Goal: Transaction & Acquisition: Purchase product/service

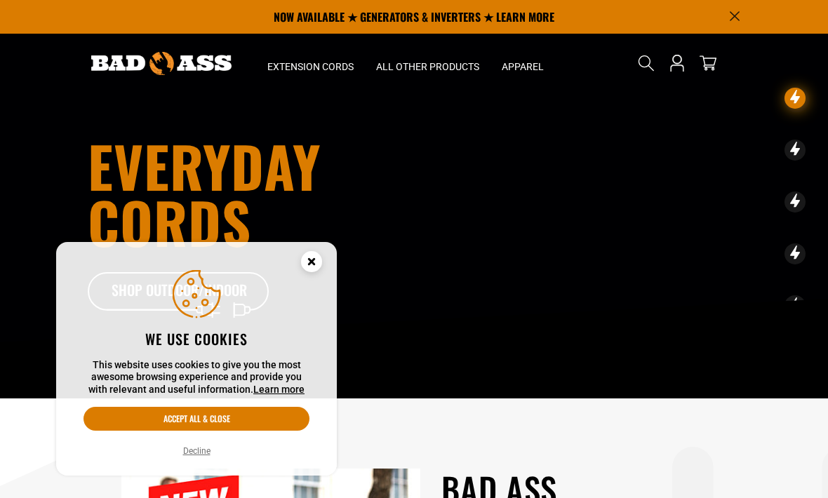
click at [309, 257] on circle "Cookie Consent" at bounding box center [311, 261] width 21 height 21
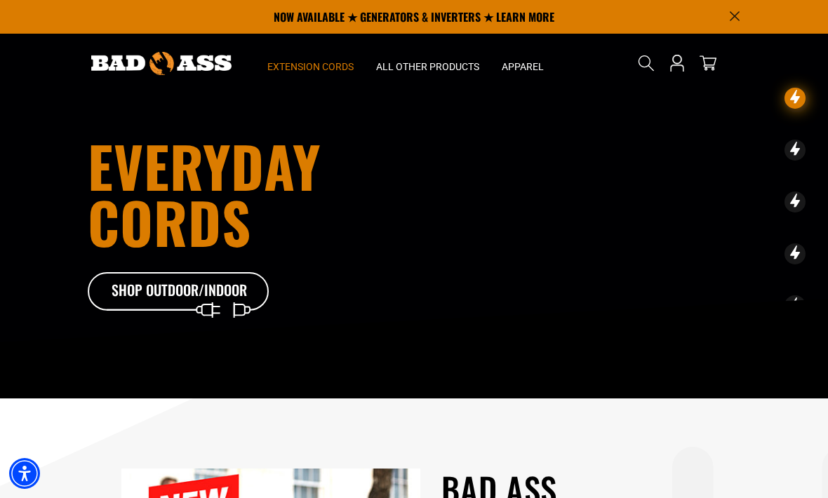
click at [306, 58] on summary "Extension Cords" at bounding box center [310, 63] width 109 height 59
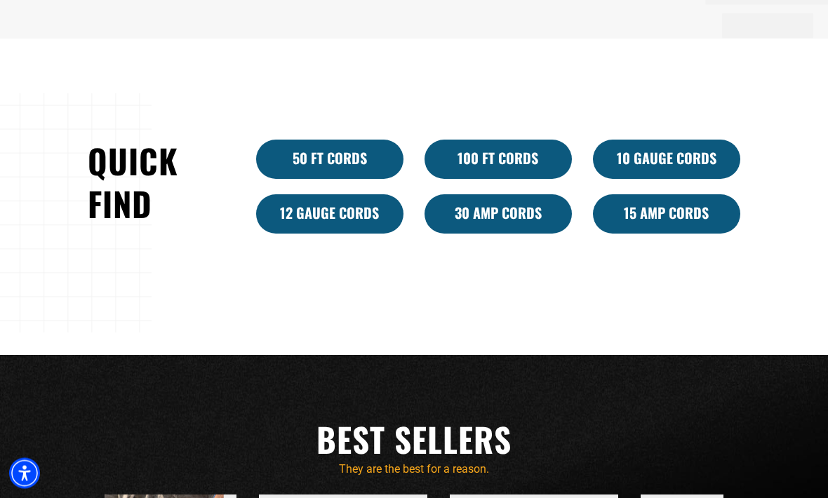
scroll to position [850, 0]
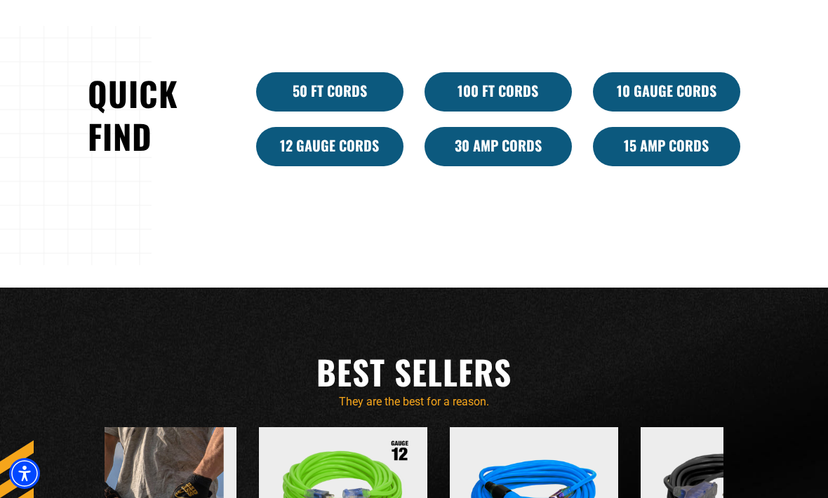
click at [677, 166] on link "15 Amp Cords" at bounding box center [666, 146] width 147 height 39
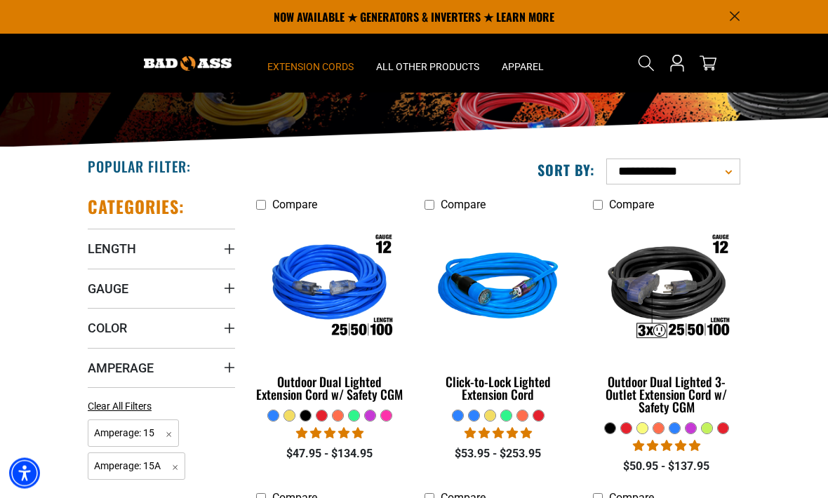
scroll to position [114, 0]
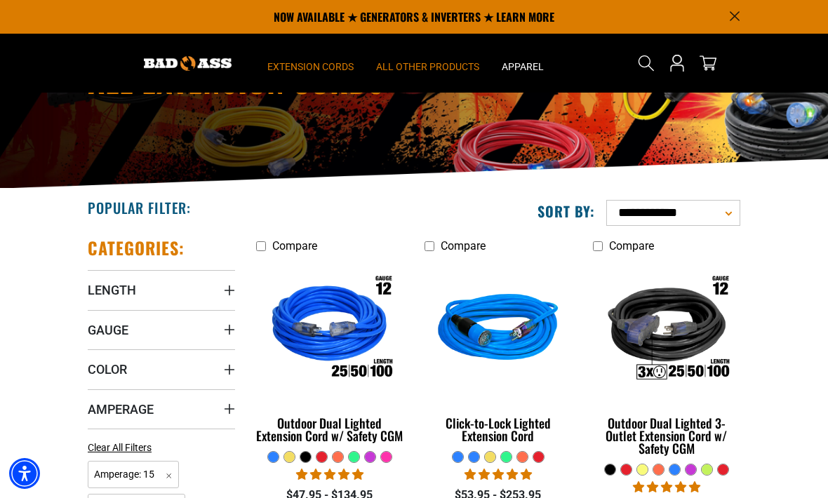
click at [408, 70] on span "All Other Products" at bounding box center [427, 66] width 103 height 13
click at [454, 75] on summary "All Other Products" at bounding box center [428, 63] width 126 height 59
click at [451, 73] on summary "All Other Products" at bounding box center [428, 63] width 126 height 59
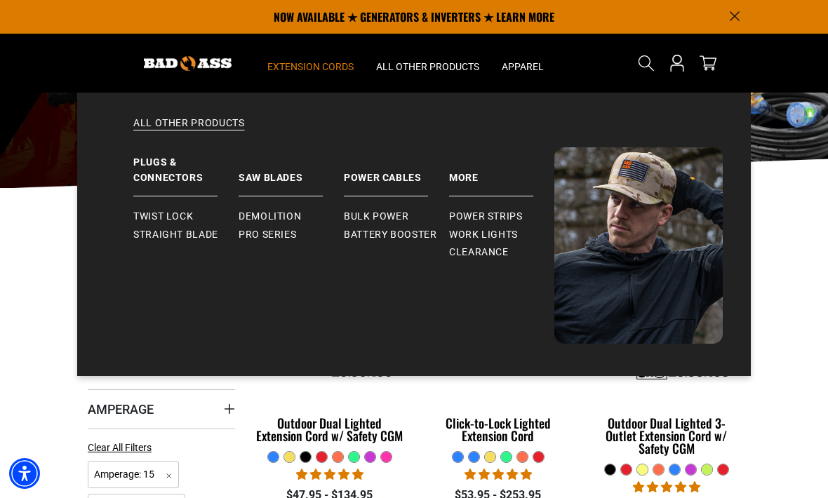
click at [506, 218] on span "Power Strips" at bounding box center [486, 216] width 74 height 13
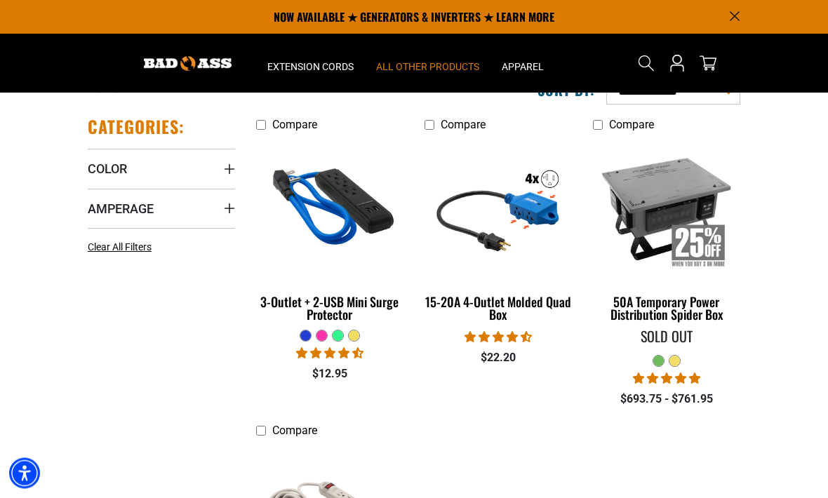
scroll to position [234, 0]
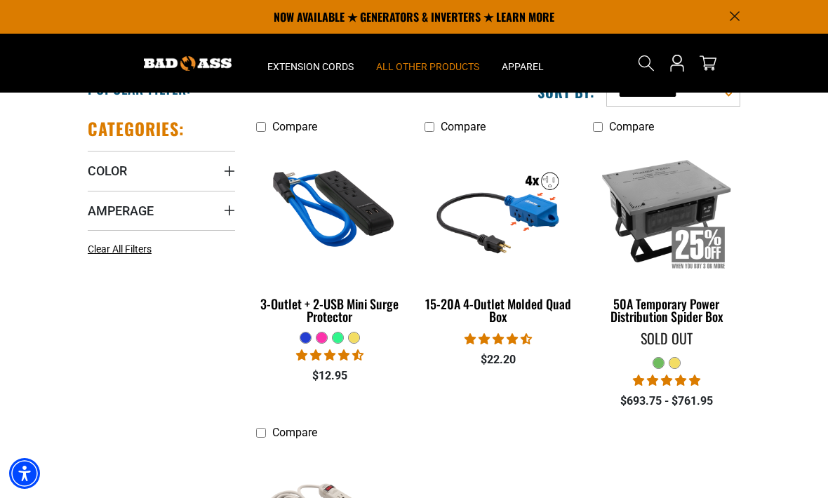
click at [347, 208] on img at bounding box center [329, 210] width 151 height 136
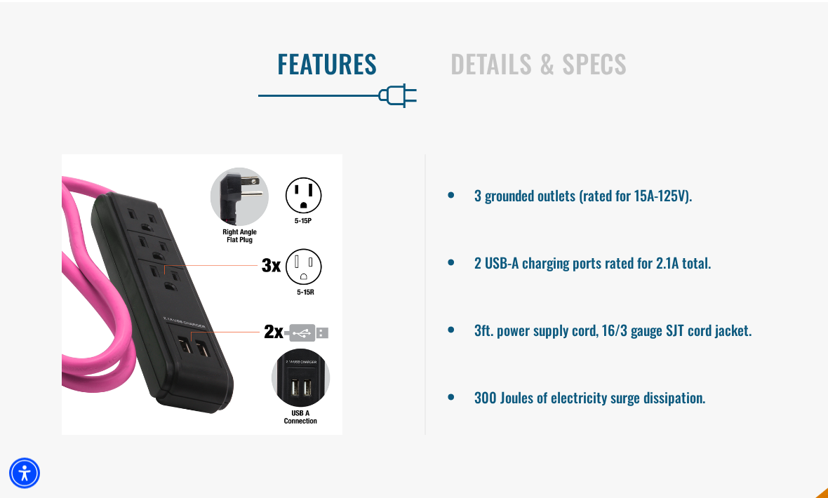
scroll to position [825, 0]
